Goal: Navigation & Orientation: Find specific page/section

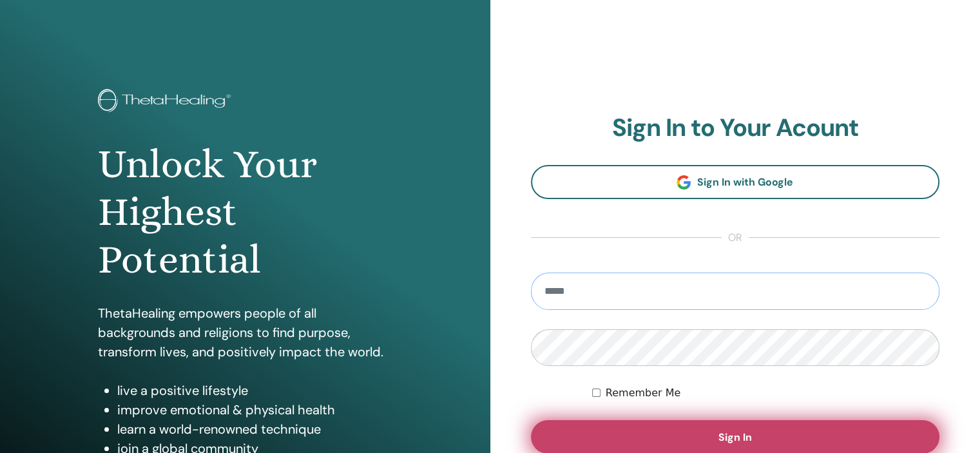
type input "**********"
click at [643, 436] on button "Sign In" at bounding box center [735, 436] width 409 height 33
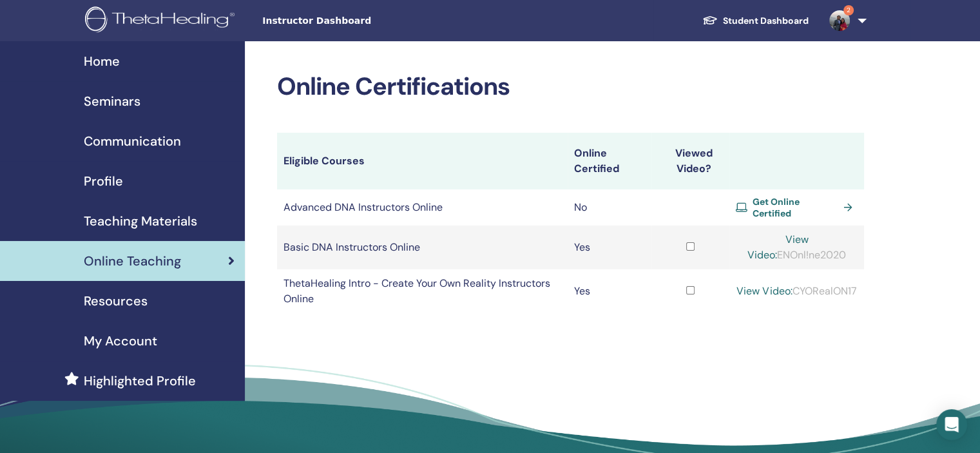
click at [318, 159] on th "Eligible Courses" at bounding box center [422, 161] width 290 height 57
click at [842, 10] on link "2" at bounding box center [845, 20] width 53 height 41
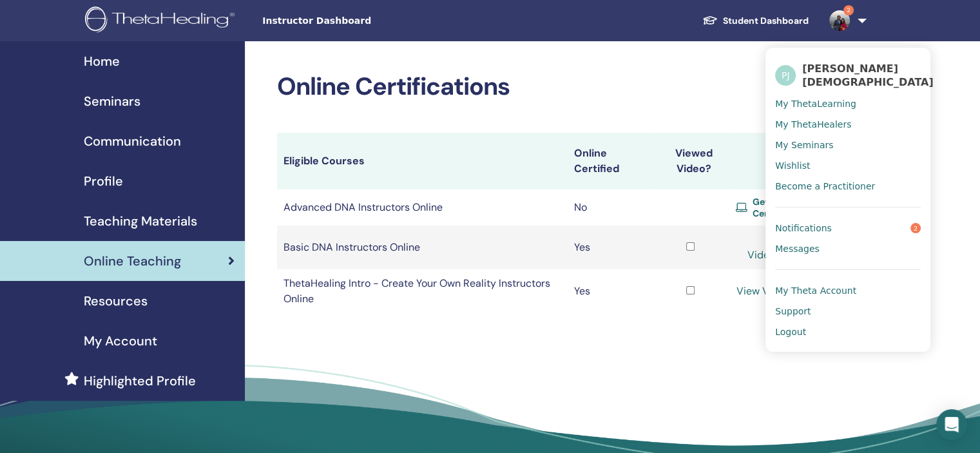
click at [840, 227] on link "Notifications 2" at bounding box center [848, 228] width 146 height 21
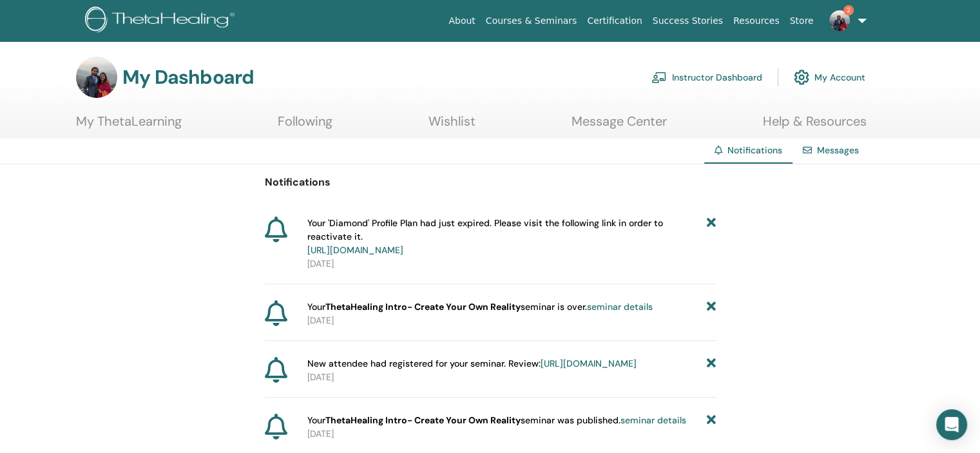
click at [403, 253] on link "https://member.thetahealing.com/member/account/subscriptions/plan" at bounding box center [355, 250] width 96 height 12
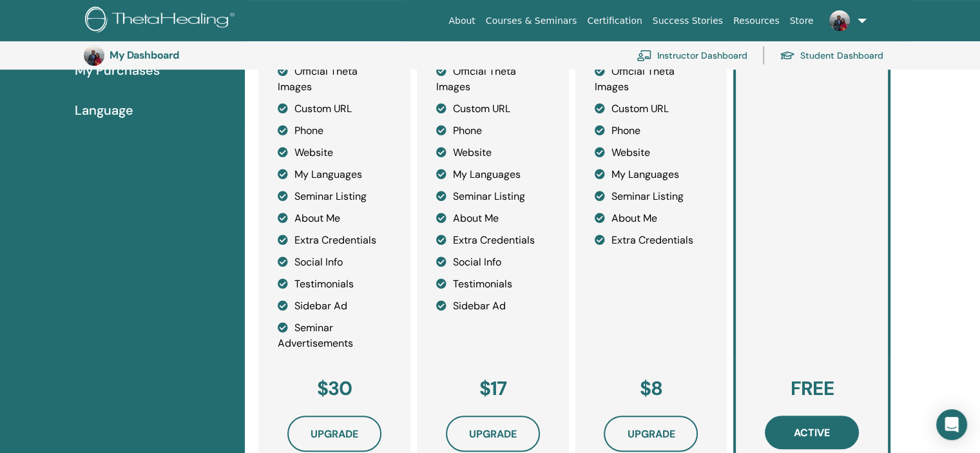
scroll to position [340, 0]
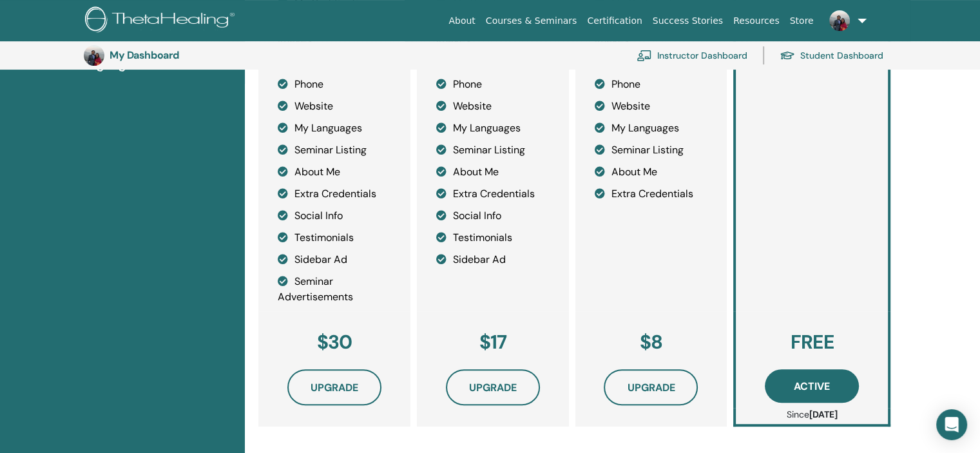
click at [552, 21] on link "Courses & Seminars" at bounding box center [531, 21] width 102 height 24
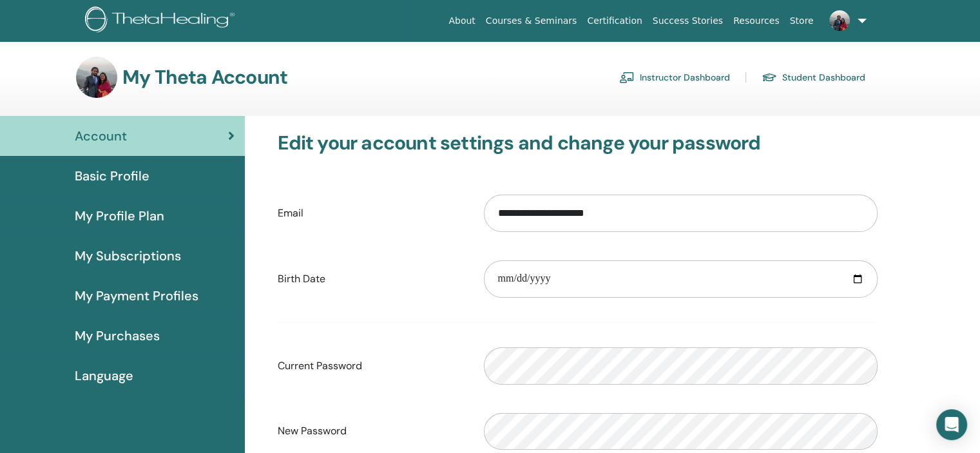
click at [696, 76] on link "Instructor Dashboard" at bounding box center [674, 77] width 111 height 21
